Goal: Book appointment/travel/reservation

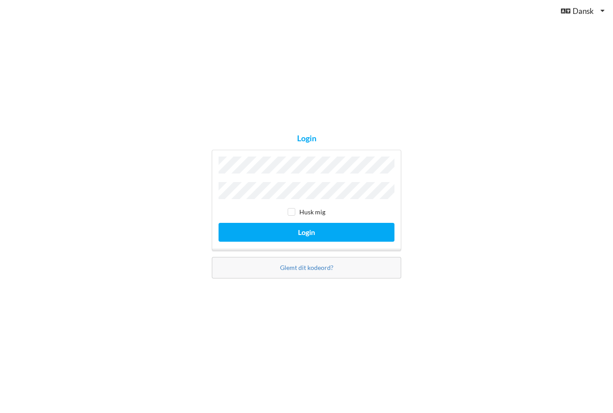
click at [306, 241] on button "Login" at bounding box center [306, 232] width 176 height 18
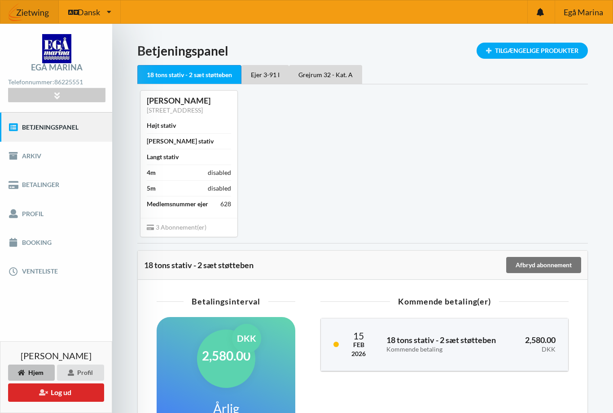
click at [267, 78] on div "Ejer 3-91 I" at bounding box center [265, 74] width 48 height 19
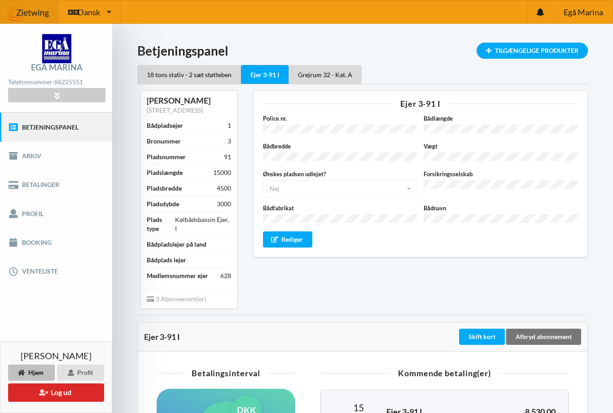
click at [326, 77] on div "Grejrum 32 - Kat. A" at bounding box center [324, 74] width 73 height 19
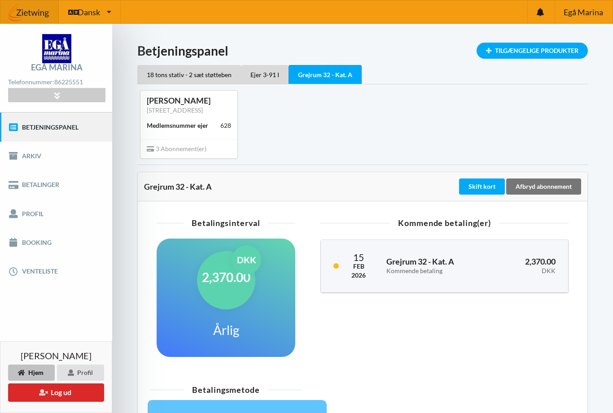
click at [31, 241] on link "Booking" at bounding box center [56, 242] width 112 height 29
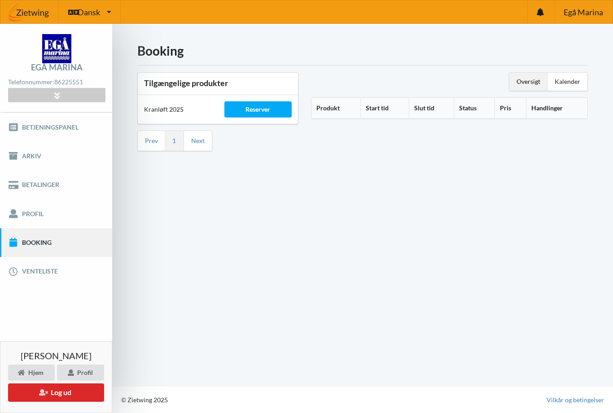
click at [261, 110] on div "Reserver" at bounding box center [258, 109] width 68 height 16
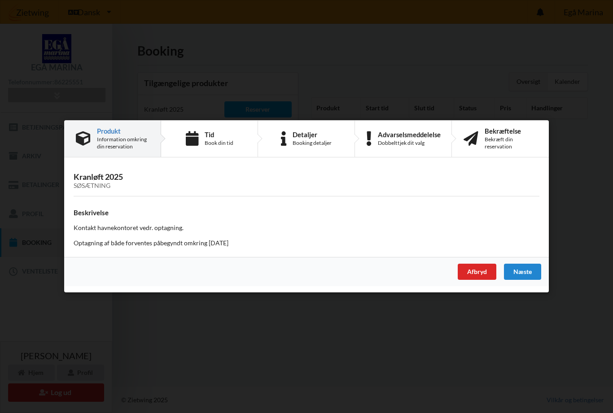
click at [522, 272] on div "Næste" at bounding box center [522, 272] width 37 height 16
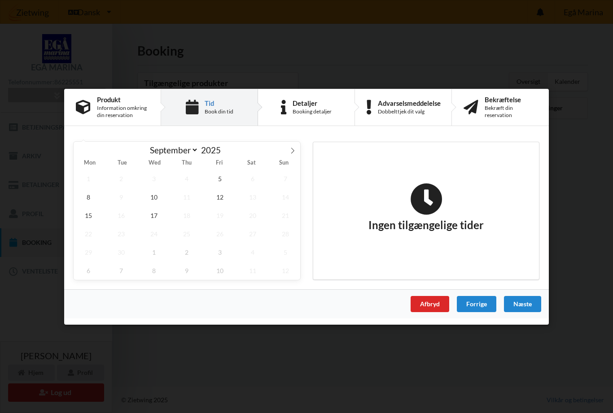
click at [292, 152] on icon at bounding box center [292, 151] width 3 height 6
select select "9"
click at [122, 216] on span "14" at bounding box center [121, 215] width 30 height 18
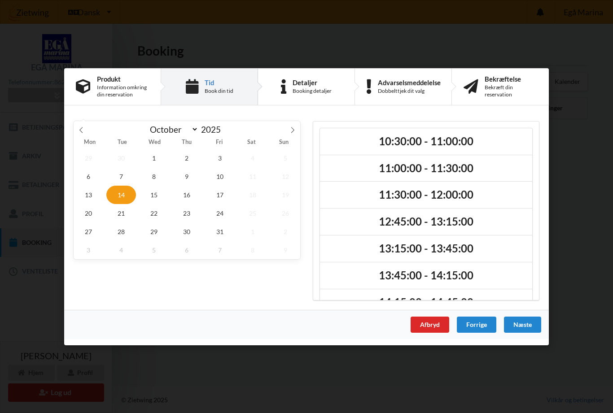
click at [429, 226] on h2 "12:45:00 - 13:15:00" at bounding box center [426, 222] width 200 height 14
click at [523, 326] on div "Næste" at bounding box center [522, 324] width 37 height 16
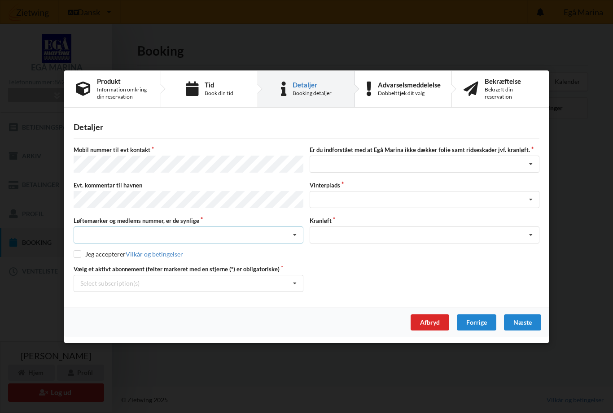
click at [297, 232] on icon at bounding box center [294, 235] width 13 height 17
click at [134, 266] on div "Ja, mine mærker er synlige og intakte" at bounding box center [188, 268] width 229 height 17
click at [81, 255] on input "checkbox" at bounding box center [78, 254] width 8 height 8
checkbox input "true"
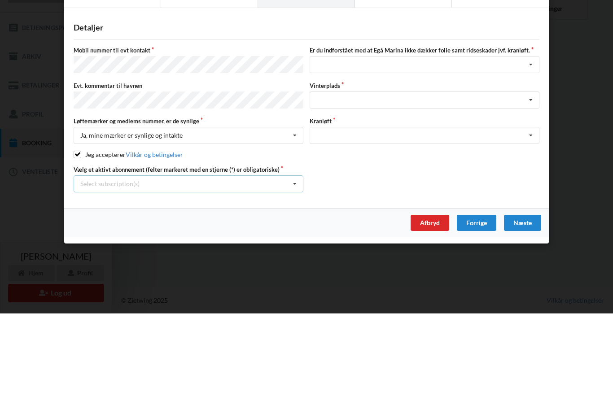
click at [296, 275] on icon at bounding box center [294, 283] width 13 height 17
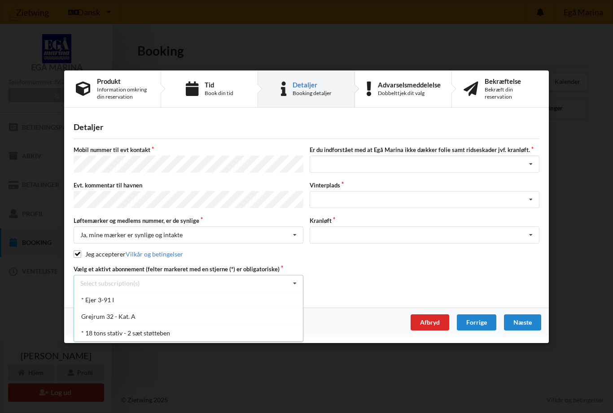
click at [110, 299] on div "* Ejer 3-91 I" at bounding box center [188, 299] width 229 height 17
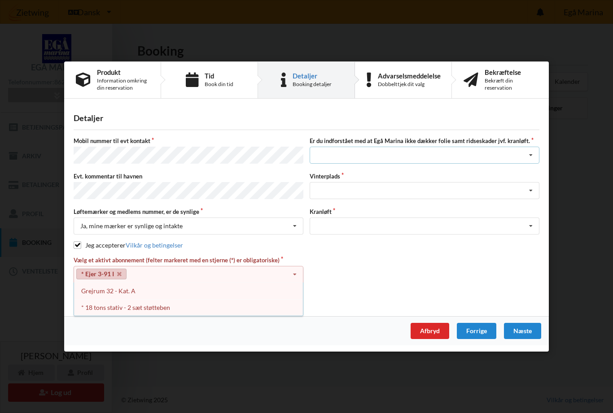
click at [531, 161] on icon at bounding box center [530, 155] width 13 height 17
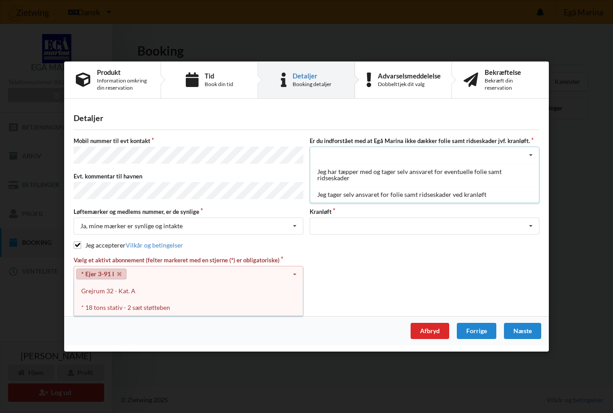
click at [396, 198] on div "Jeg tager selv ansvaret for folie samt ridseskader ved kranløft" at bounding box center [424, 194] width 229 height 17
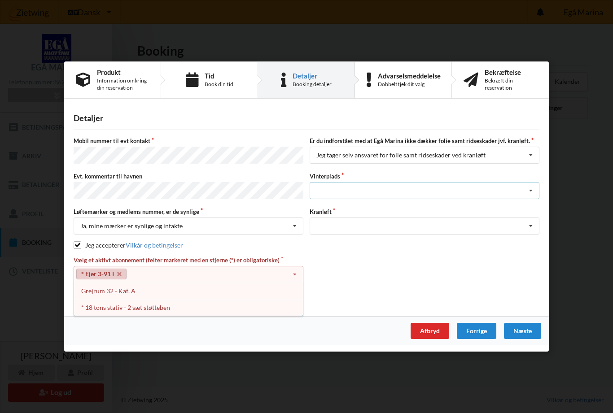
click at [528, 192] on icon at bounding box center [530, 191] width 13 height 17
click at [352, 293] on div "Landplads nr. 6" at bounding box center [424, 290] width 229 height 17
click at [531, 224] on icon at bounding box center [530, 226] width 13 height 17
click at [335, 244] on div "Optagning" at bounding box center [424, 242] width 229 height 17
click at [160, 305] on div "* 18 tons stativ - 2 sæt støtteben" at bounding box center [188, 307] width 229 height 17
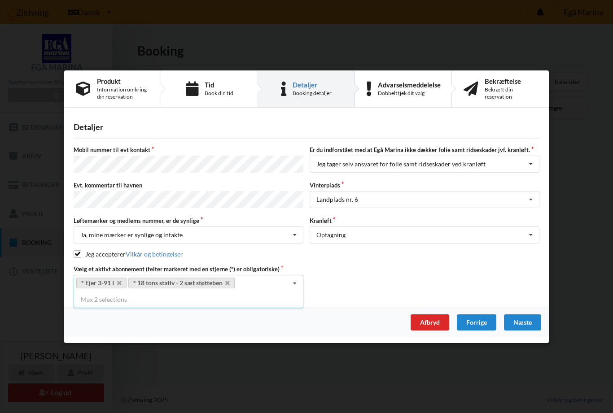
click at [525, 316] on div "Næste" at bounding box center [522, 322] width 37 height 16
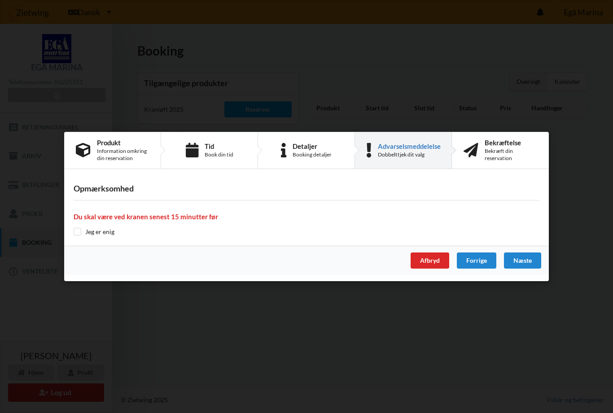
click at [75, 232] on input "checkbox" at bounding box center [78, 232] width 8 height 8
checkbox input "true"
click at [525, 263] on div "Næste" at bounding box center [522, 260] width 37 height 16
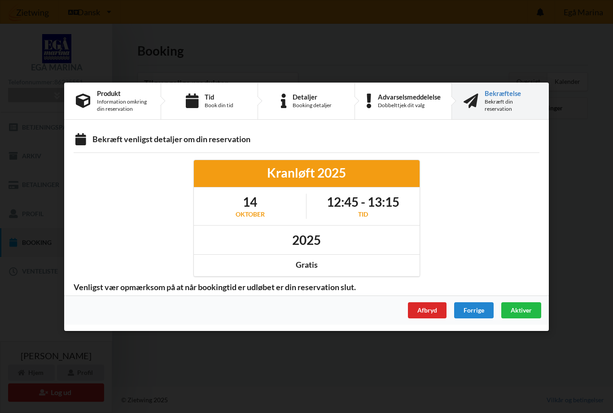
click at [517, 302] on div "Aktiver" at bounding box center [521, 310] width 40 height 16
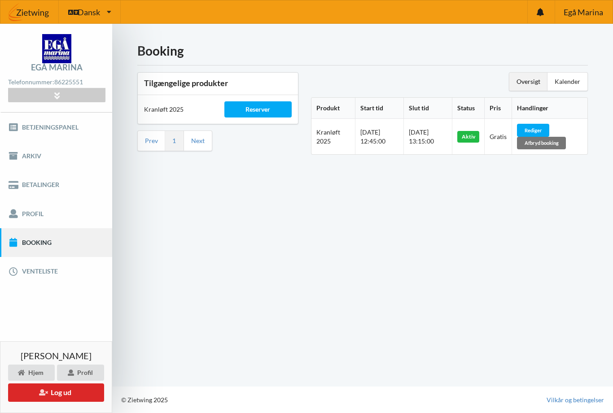
click at [62, 396] on button "Log ud" at bounding box center [56, 392] width 96 height 18
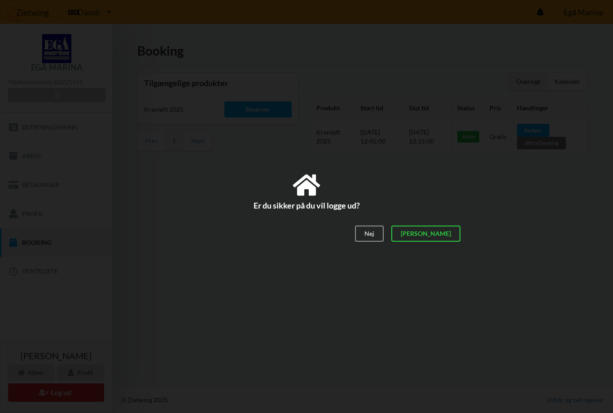
click at [450, 240] on div "[PERSON_NAME]" at bounding box center [425, 234] width 69 height 16
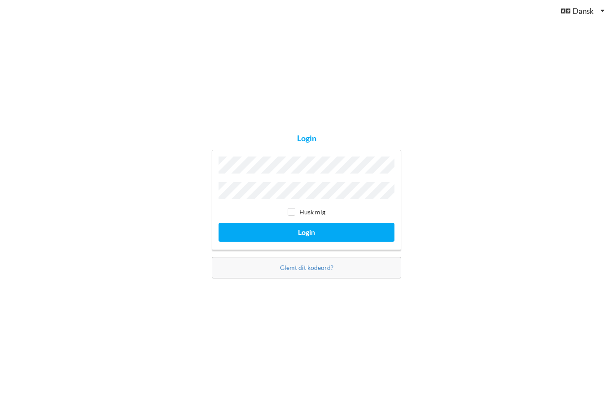
click at [329, 223] on button "Login" at bounding box center [306, 232] width 176 height 18
click at [306, 223] on button "Login" at bounding box center [306, 232] width 176 height 18
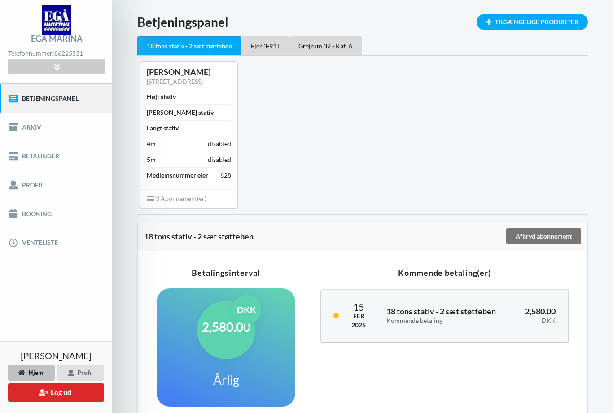
click at [31, 211] on link "Booking" at bounding box center [56, 214] width 112 height 29
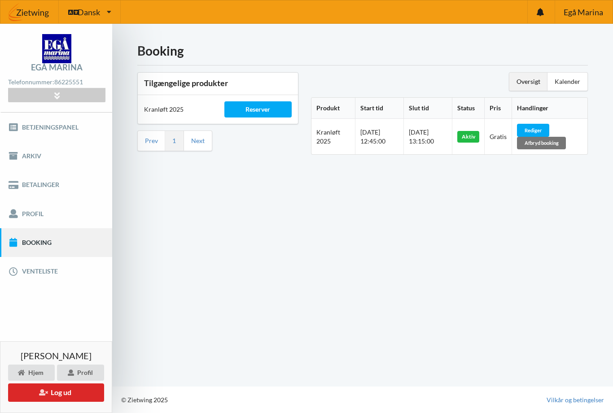
click at [545, 124] on div "Rediger" at bounding box center [533, 130] width 32 height 13
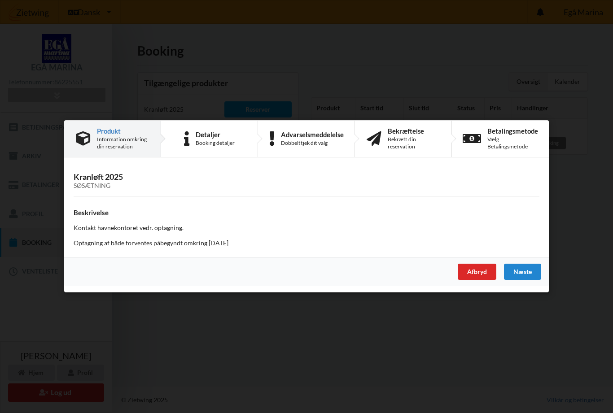
click at [522, 275] on div "Næste" at bounding box center [522, 272] width 37 height 16
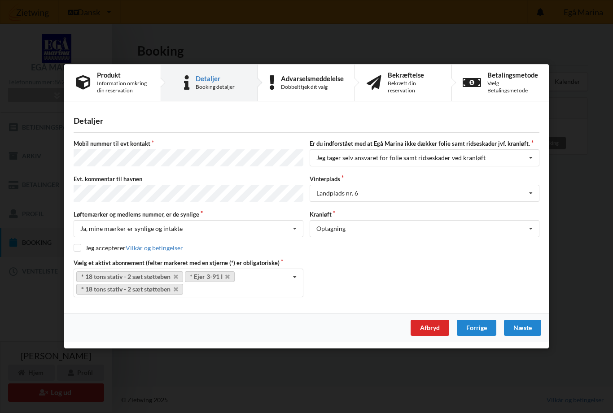
click at [522, 324] on div "Næste" at bounding box center [522, 328] width 37 height 16
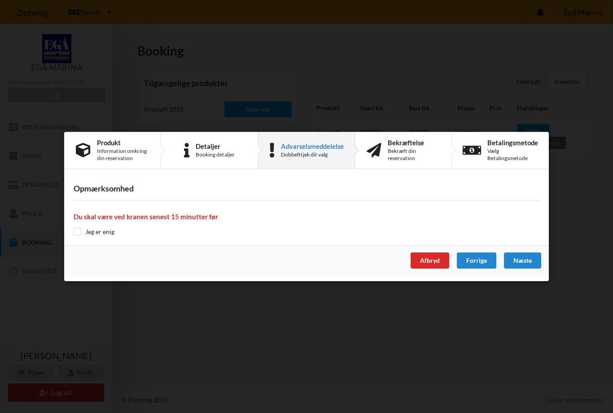
click at [62, 240] on div "Er du sikker på du vil logge ud? Nej Ja Vilkår og betingelser Brugerbetingelser…" at bounding box center [306, 206] width 613 height 413
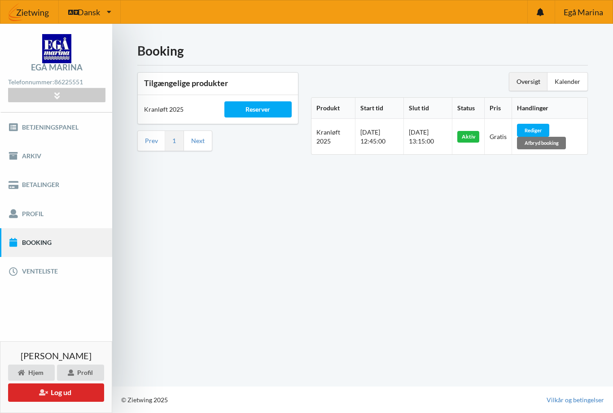
click at [549, 124] on div "Rediger" at bounding box center [533, 130] width 32 height 13
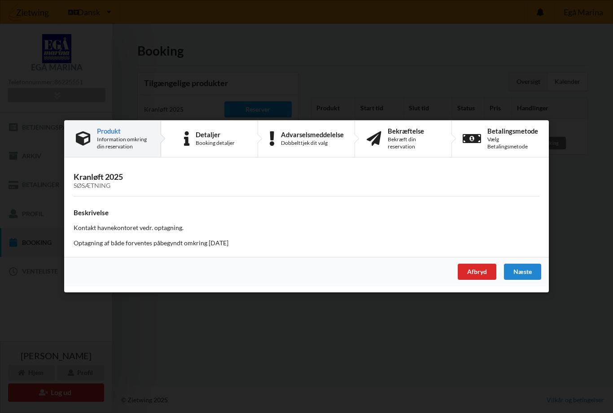
click at [521, 272] on div "Næste" at bounding box center [522, 272] width 37 height 16
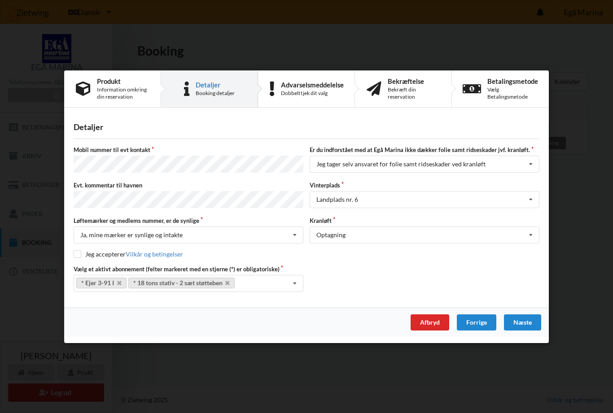
click at [77, 250] on input "checkbox" at bounding box center [78, 254] width 8 height 8
checkbox input "true"
click at [522, 318] on div "Næste" at bounding box center [522, 322] width 37 height 16
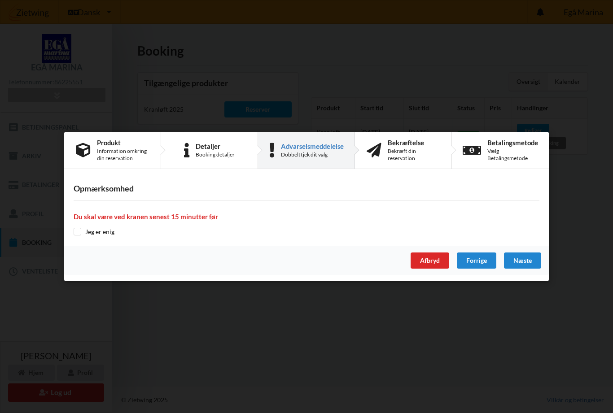
click at [74, 228] on input "checkbox" at bounding box center [78, 232] width 8 height 8
checkbox input "true"
click at [520, 261] on div "Næste" at bounding box center [522, 260] width 37 height 16
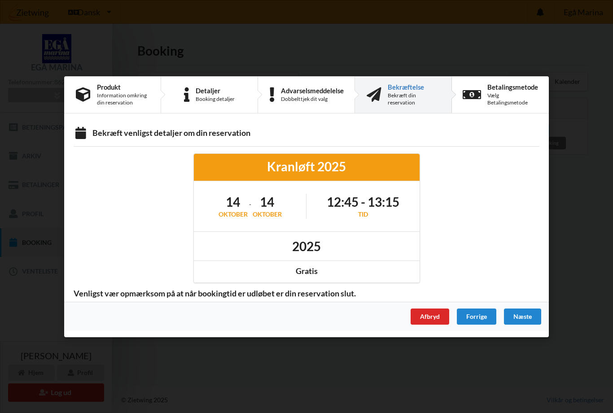
click at [269, 205] on h1 "14" at bounding box center [266, 202] width 29 height 16
click at [221, 98] on div "Booking detaljer" at bounding box center [215, 98] width 39 height 7
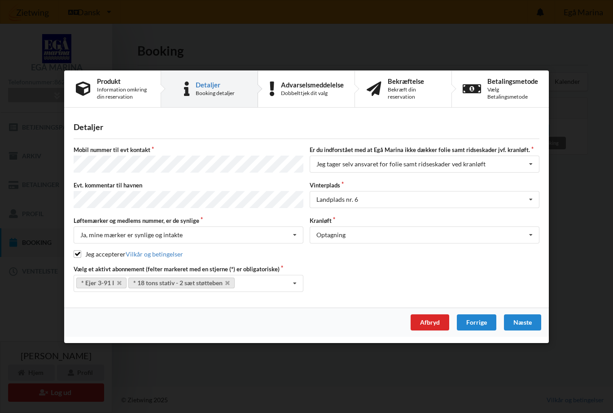
click at [131, 97] on div "Information omkring din reservation" at bounding box center [123, 93] width 52 height 14
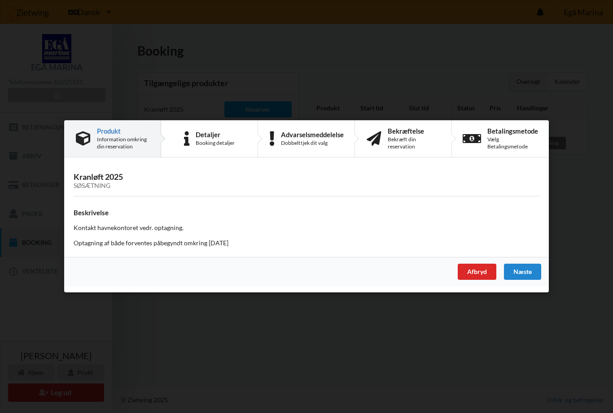
click at [223, 136] on div "Detaljer" at bounding box center [215, 134] width 39 height 7
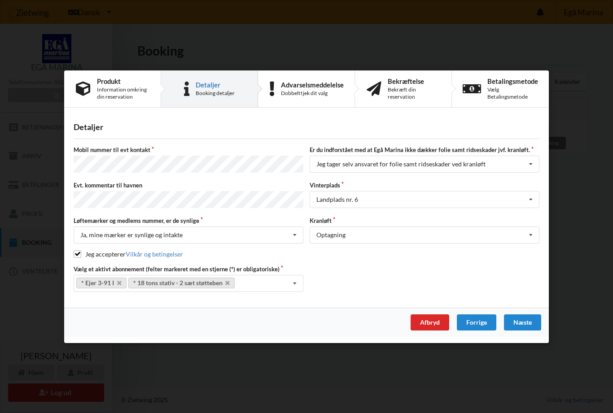
click at [309, 88] on div "Advarselsmeddelelse" at bounding box center [312, 84] width 63 height 7
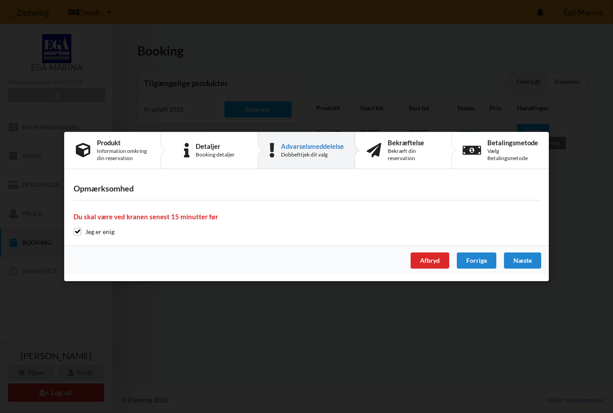
click at [428, 151] on div "Bekræft din reservation" at bounding box center [413, 155] width 52 height 14
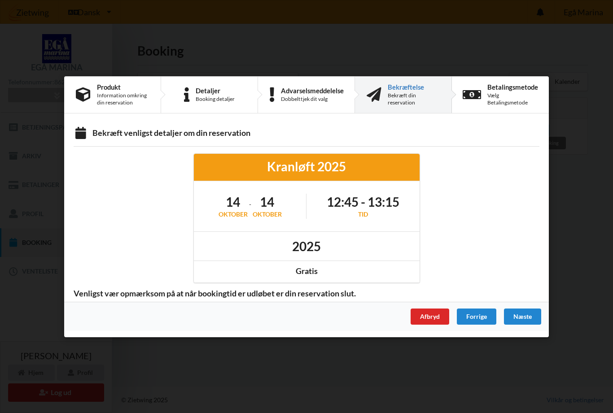
click at [479, 316] on div "Forrige" at bounding box center [476, 316] width 39 height 16
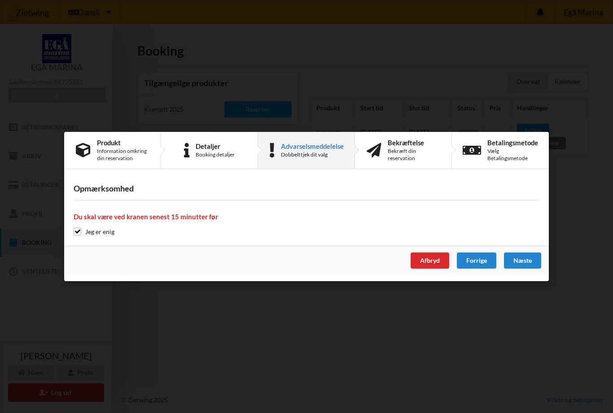
click at [478, 257] on div "Forrige" at bounding box center [476, 260] width 39 height 16
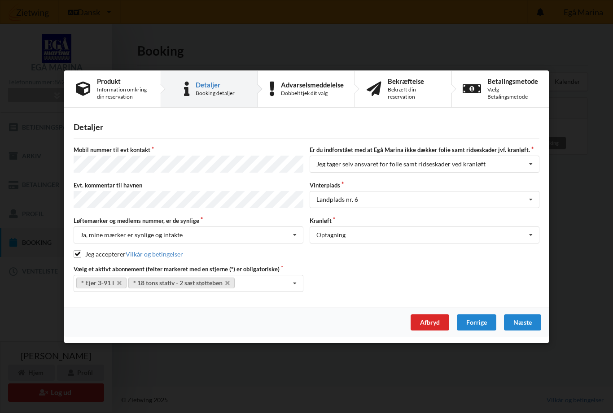
click at [475, 320] on div "Forrige" at bounding box center [476, 322] width 39 height 16
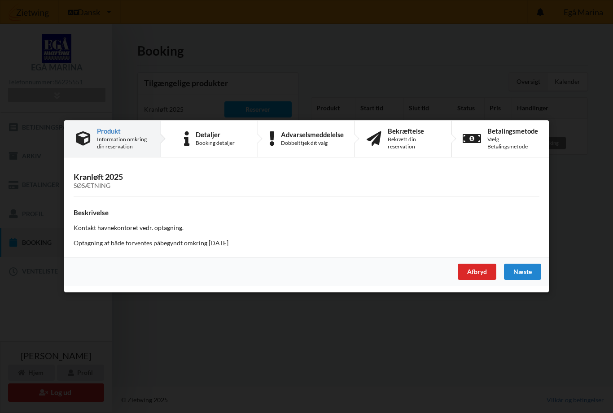
click at [520, 270] on div "Næste" at bounding box center [522, 272] width 37 height 16
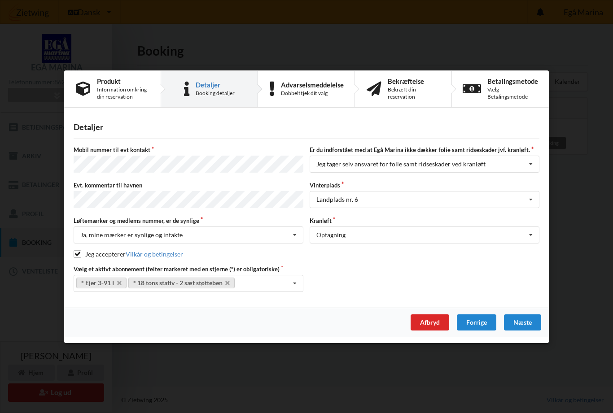
click at [527, 316] on div "Næste" at bounding box center [522, 322] width 37 height 16
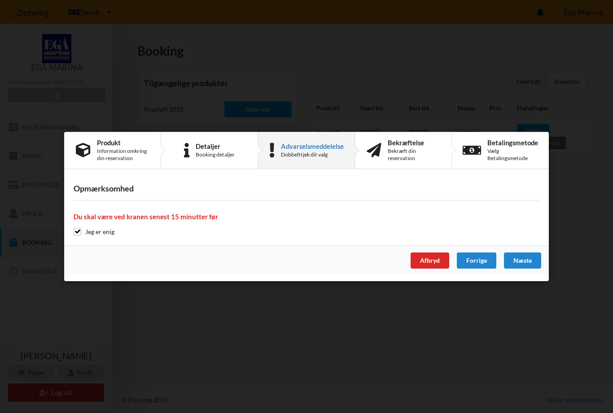
click at [531, 263] on div "Næste" at bounding box center [522, 260] width 37 height 16
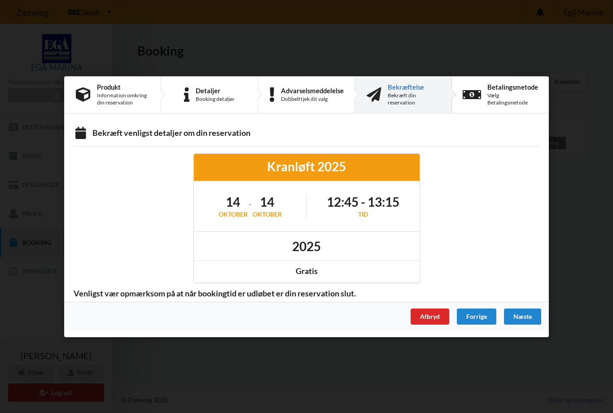
click at [529, 312] on div "Næste" at bounding box center [522, 316] width 37 height 16
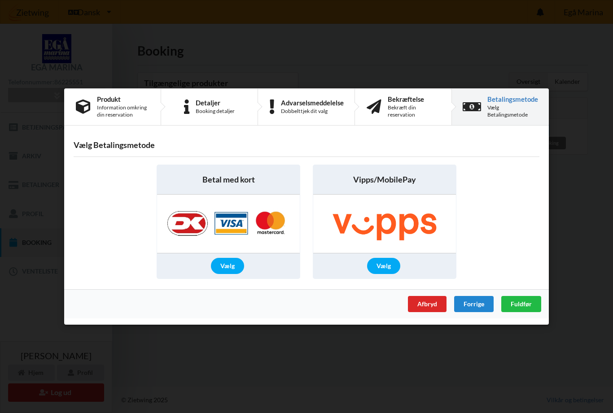
click at [429, 312] on div "Afbryd" at bounding box center [427, 304] width 39 height 16
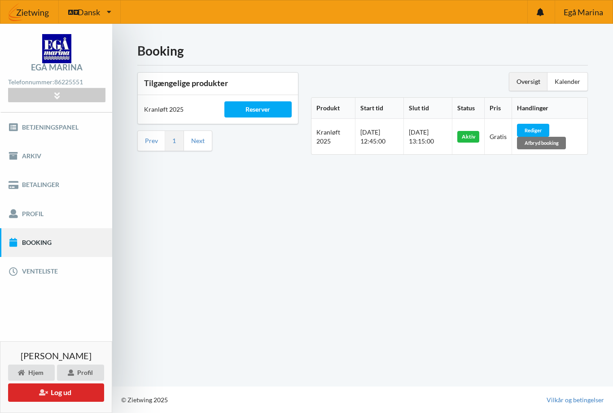
click at [70, 393] on button "Log ud" at bounding box center [56, 392] width 96 height 18
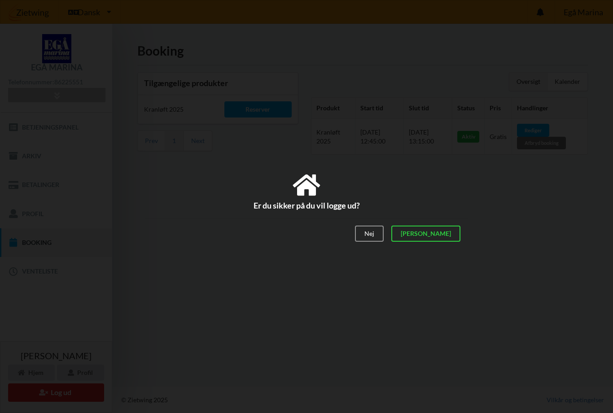
click at [444, 239] on div "[PERSON_NAME]" at bounding box center [425, 234] width 69 height 16
